Goal: Understand process/instructions

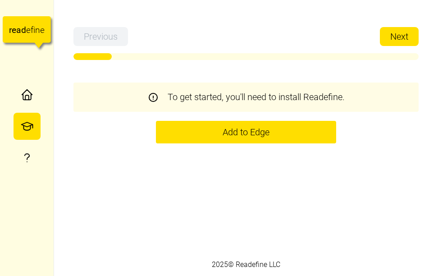
click at [306, 96] on p "To get started, you'll need to install Readefine." at bounding box center [256, 97] width 177 height 14
click at [287, 140] on span "Add to Edge" at bounding box center [246, 132] width 156 height 22
